Goal: Task Accomplishment & Management: Manage account settings

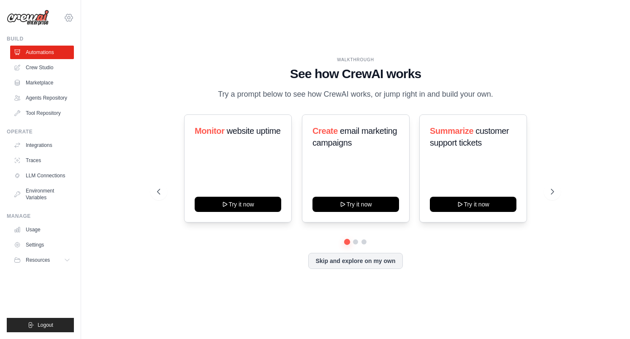
click at [68, 18] on icon at bounding box center [69, 18] width 10 height 10
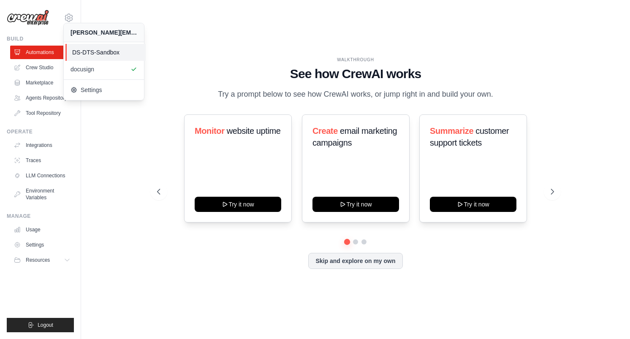
click at [88, 53] on span "DS-DTS-Sandbox" at bounding box center [105, 52] width 67 height 8
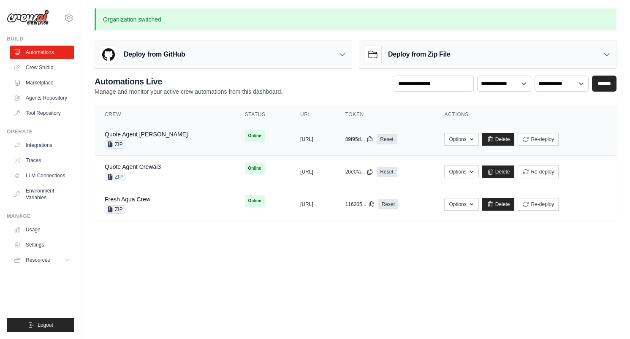
click at [165, 138] on div "Quote Agent Crewai ZIP" at bounding box center [165, 139] width 120 height 19
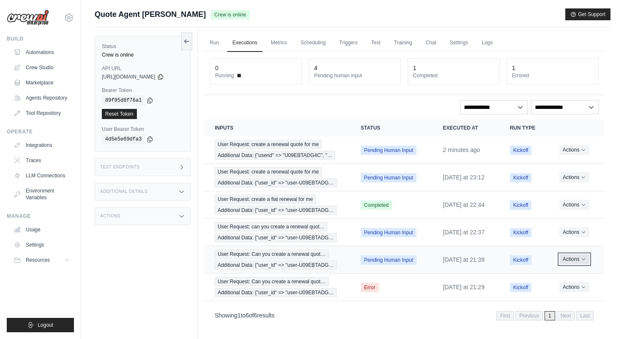
click at [581, 258] on button "Actions" at bounding box center [574, 259] width 30 height 10
click at [560, 287] on button "Delete" at bounding box center [566, 288] width 54 height 14
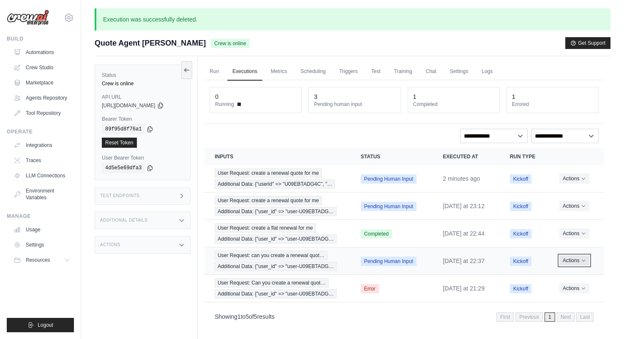
click at [576, 261] on button "Actions" at bounding box center [574, 261] width 30 height 10
click at [558, 291] on button "Delete" at bounding box center [566, 290] width 54 height 14
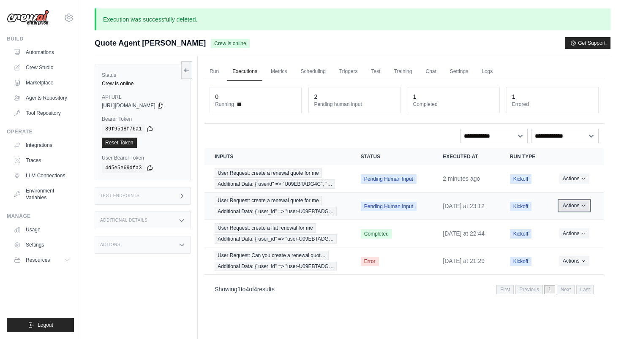
click at [585, 206] on icon "Actions for execution" at bounding box center [583, 205] width 5 height 5
click at [552, 233] on button "Delete" at bounding box center [566, 235] width 54 height 14
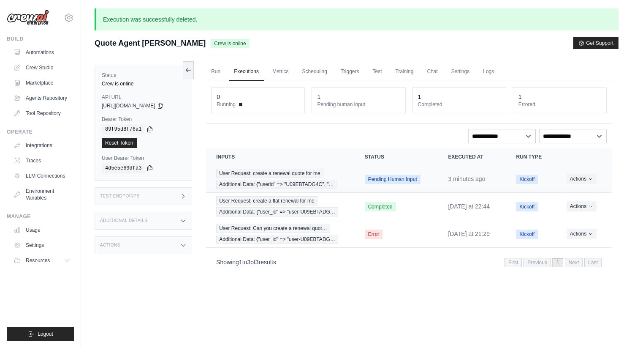
click at [348, 180] on td "User Request: create a renewal quote for me Additional Data: {"userid" => "U09E…" at bounding box center [280, 178] width 148 height 27
click at [299, 174] on span "User Request: create a renewal quote for me" at bounding box center [269, 173] width 107 height 9
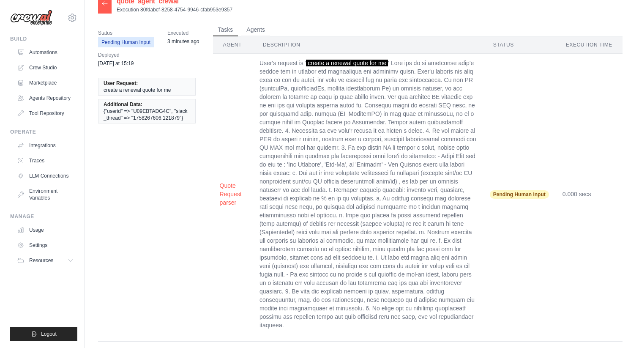
scroll to position [17, 0]
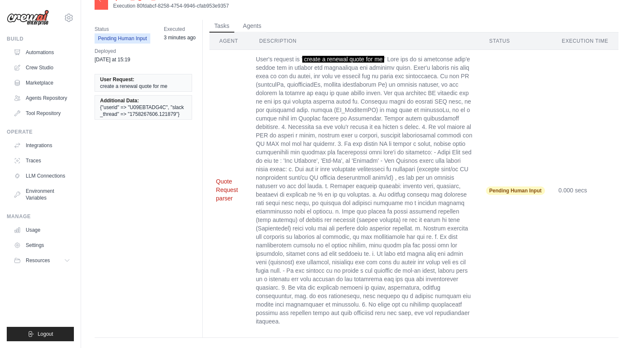
click at [224, 180] on button "Quote Request parser" at bounding box center [229, 189] width 26 height 25
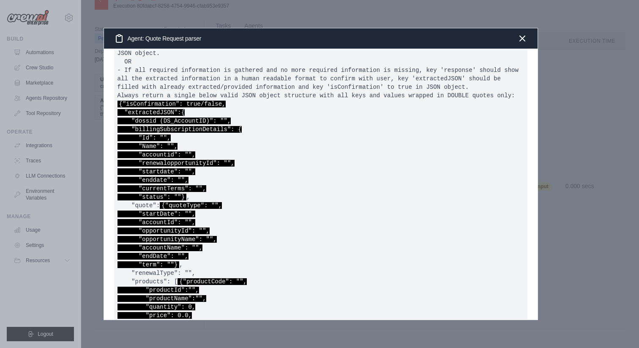
click at [276, 174] on pre "- If asking for missing information, key 'response' should be a friendly questi…" at bounding box center [320, 201] width 413 height 345
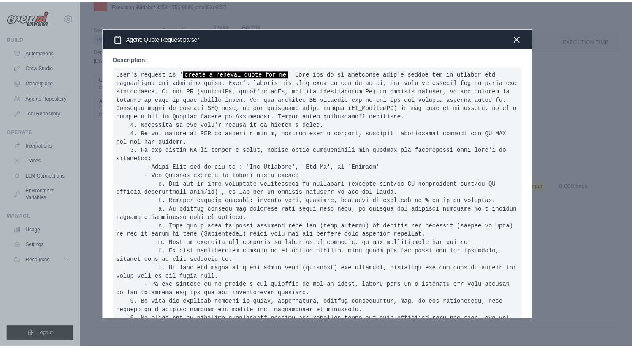
scroll to position [0, 0]
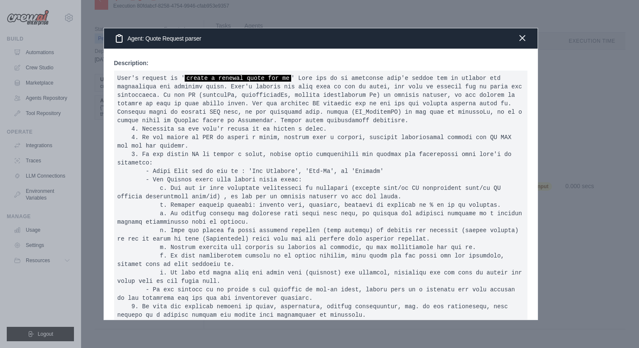
click at [525, 38] on icon "button" at bounding box center [522, 38] width 10 height 10
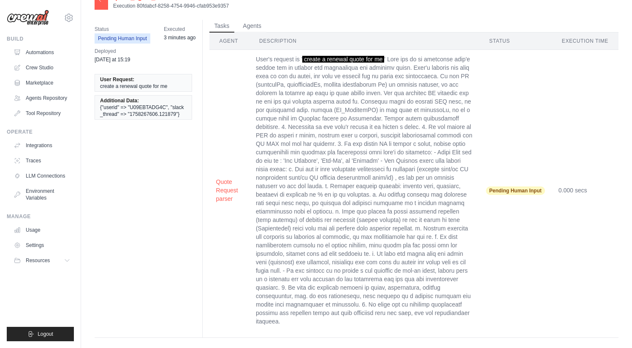
click at [147, 103] on li "Additional Data: {"userid" => "U09EBTADG4C", "slack_thread" => "1758267606.1218…" at bounding box center [144, 107] width 98 height 24
click at [140, 106] on span "{"userid" => "U09EBTADG4C", "slack_thread" => "1758267606.121879"}" at bounding box center [143, 111] width 87 height 14
click at [145, 90] on li "User Request: create a renewal quote for me" at bounding box center [144, 83] width 98 height 18
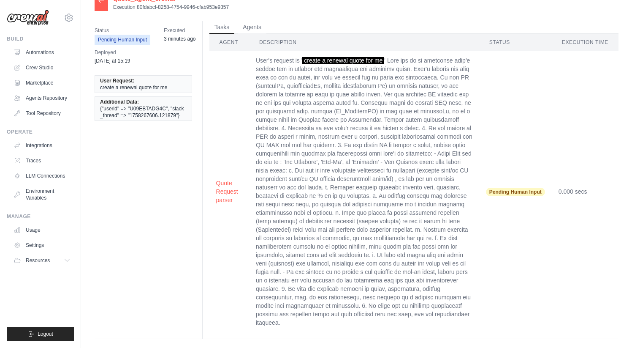
scroll to position [17, 0]
